Goal: Transaction & Acquisition: Purchase product/service

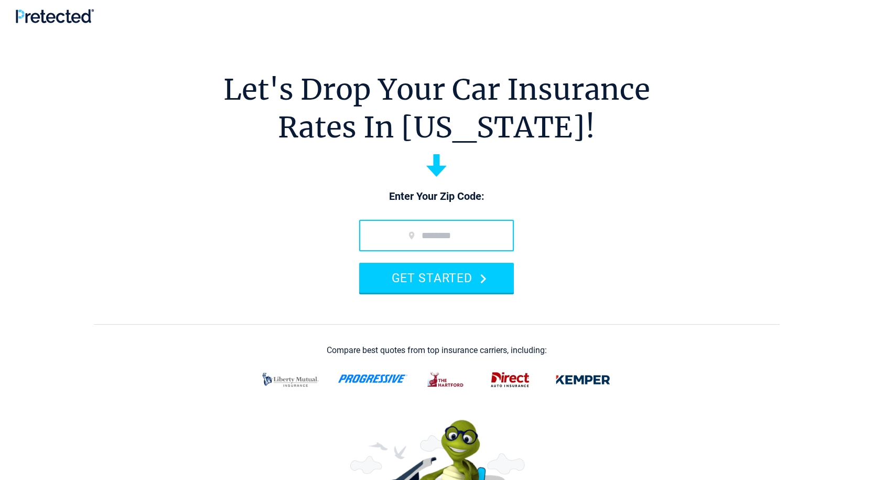
click at [408, 237] on input "zip code" at bounding box center [436, 235] width 155 height 31
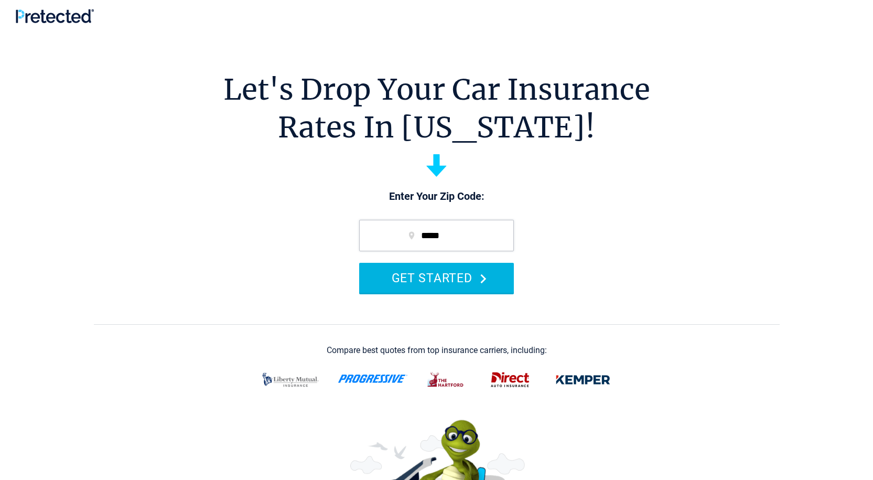
type input "*****"
click at [420, 267] on button "GET STARTED" at bounding box center [436, 278] width 155 height 30
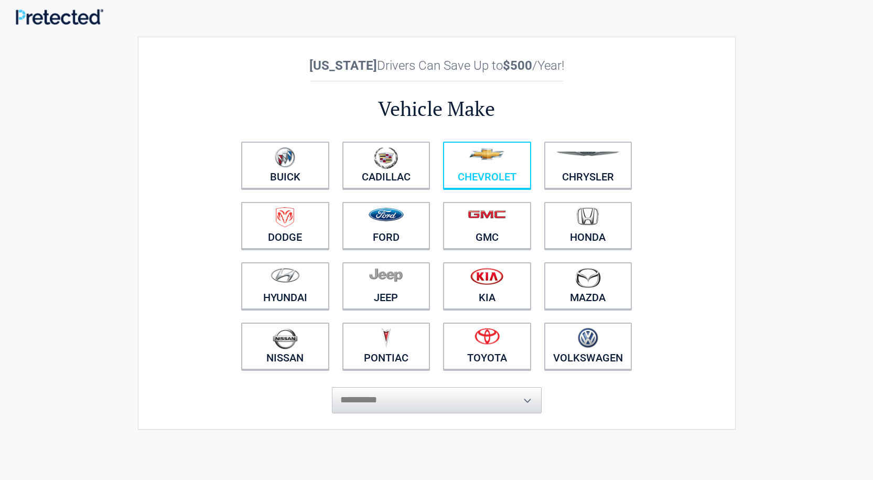
click at [458, 176] on link "Chevrolet" at bounding box center [487, 165] width 88 height 47
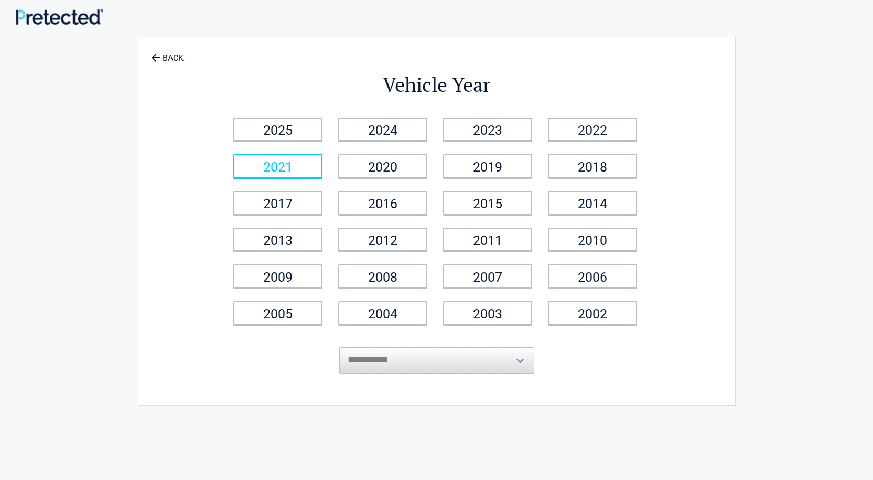
click at [297, 169] on link "2021" at bounding box center [277, 166] width 89 height 24
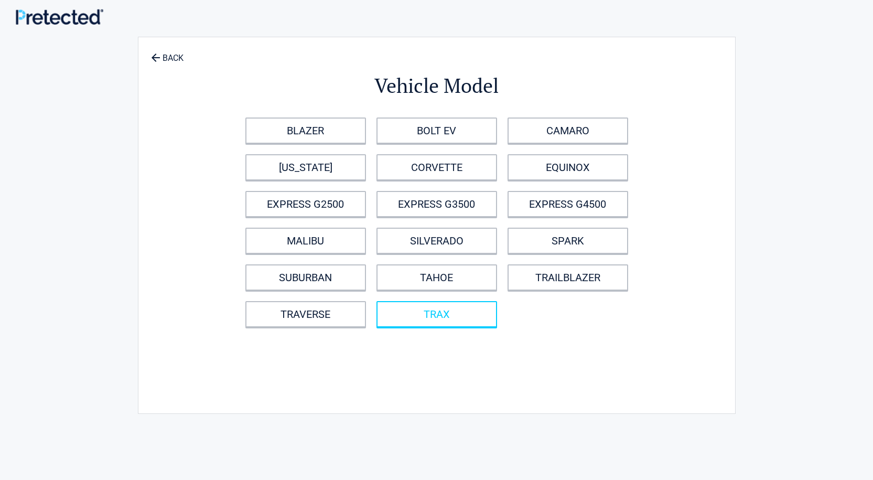
click at [439, 316] on link "TRAX" at bounding box center [437, 314] width 121 height 26
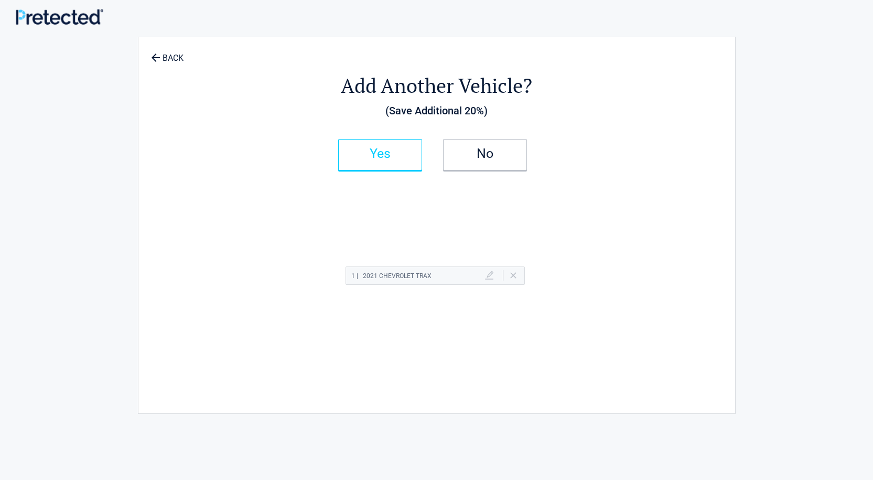
click at [386, 157] on h2 "Yes" at bounding box center [380, 153] width 62 height 7
